Goal: Check status: Check status

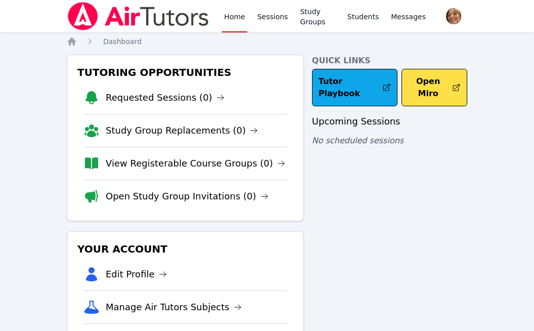
click at [454, 145] on div "Upcoming Sessions No scheduled sessions" at bounding box center [389, 130] width 155 height 32
